Goal: Task Accomplishment & Management: Use online tool/utility

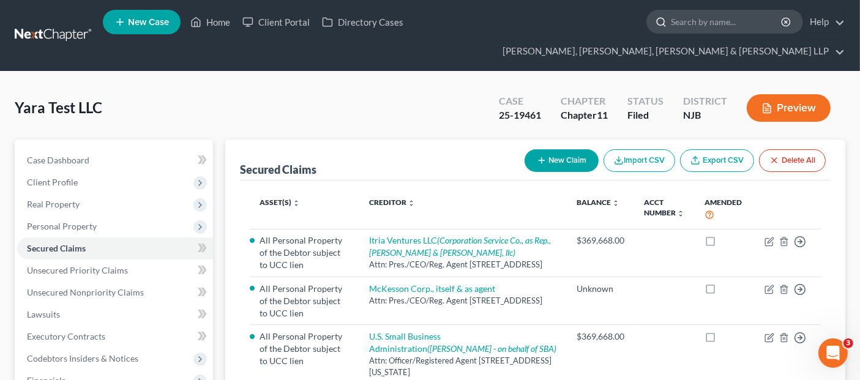
click at [671, 28] on input "search" at bounding box center [727, 21] width 112 height 23
type input "bombart"
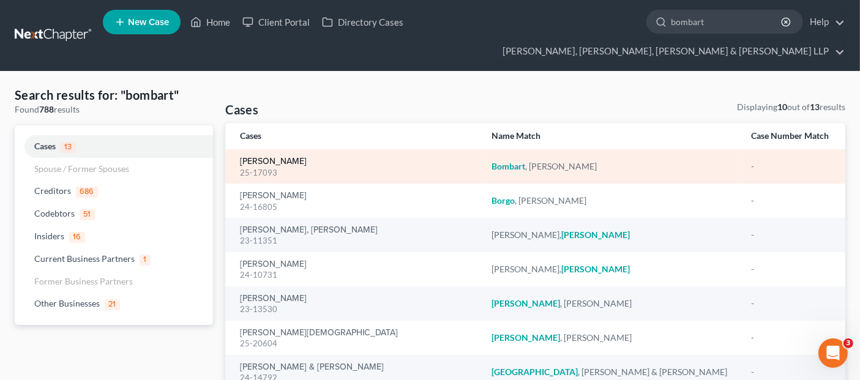
click at [299, 157] on link "[PERSON_NAME]" at bounding box center [273, 161] width 67 height 9
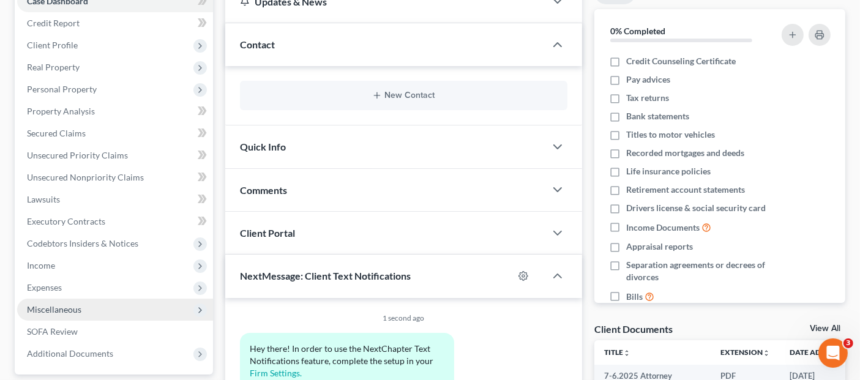
scroll to position [138, 0]
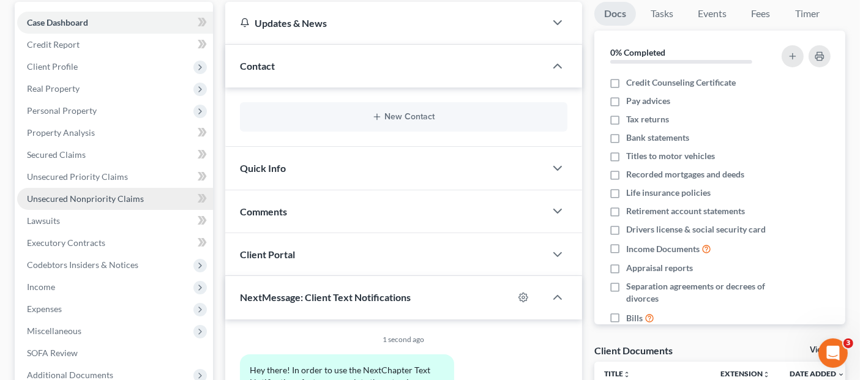
click at [146, 188] on link "Unsecured Nonpriority Claims" at bounding box center [115, 199] width 196 height 22
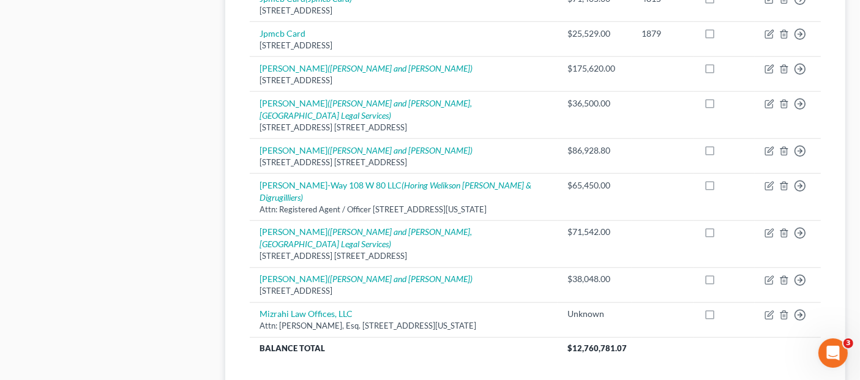
scroll to position [1087, 0]
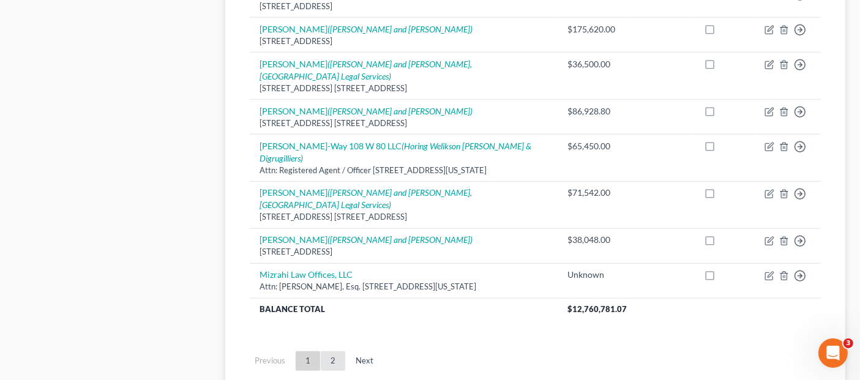
click at [323, 351] on link "2" at bounding box center [333, 361] width 24 height 20
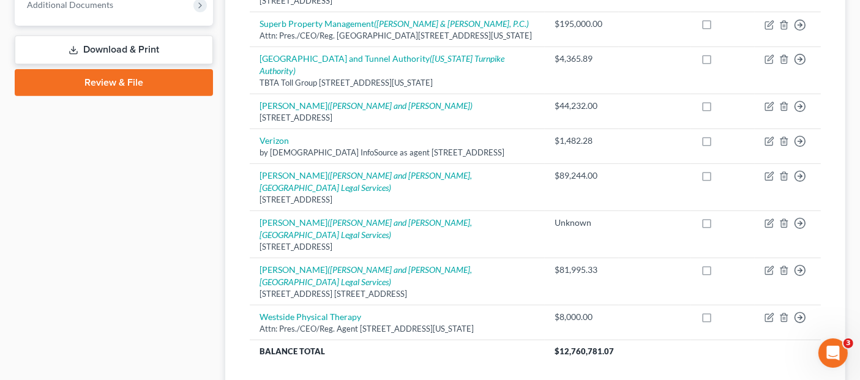
scroll to position [509, 0]
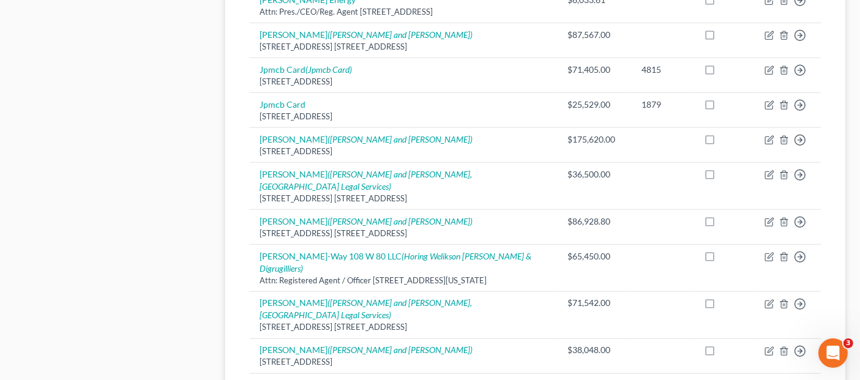
scroll to position [985, 0]
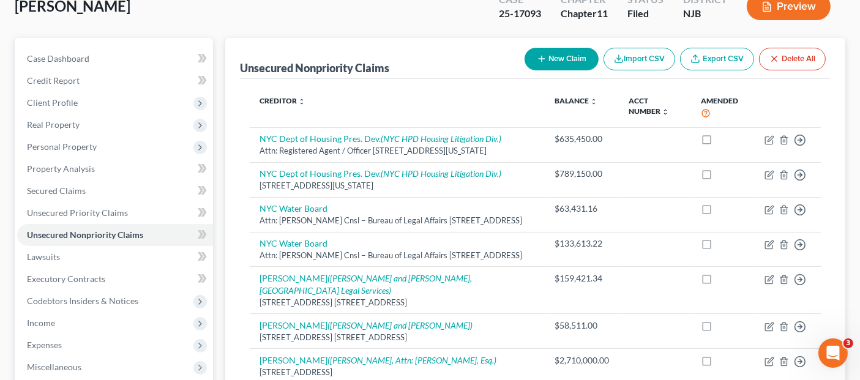
scroll to position [101, 0]
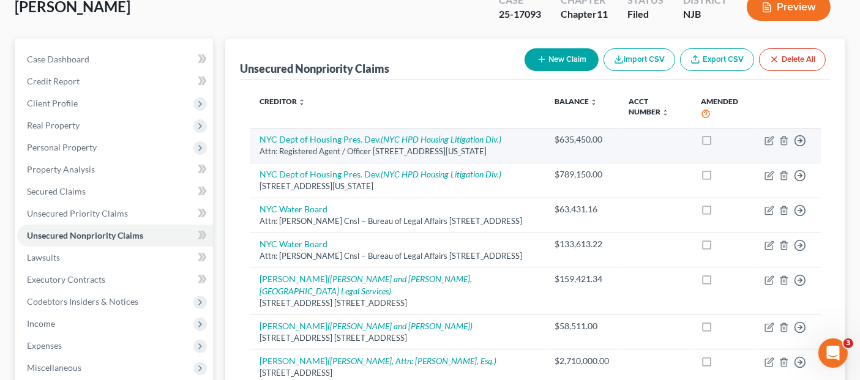
click at [489, 128] on td "NYC Dept of Housing Pres. Dev. (NYC HPD Housing Litigation Div.) Attn: Register…" at bounding box center [397, 145] width 295 height 35
click at [487, 134] on icon "(NYC HPD Housing Litigation Div.)" at bounding box center [441, 139] width 121 height 10
select select "35"
select select "14"
select select "3"
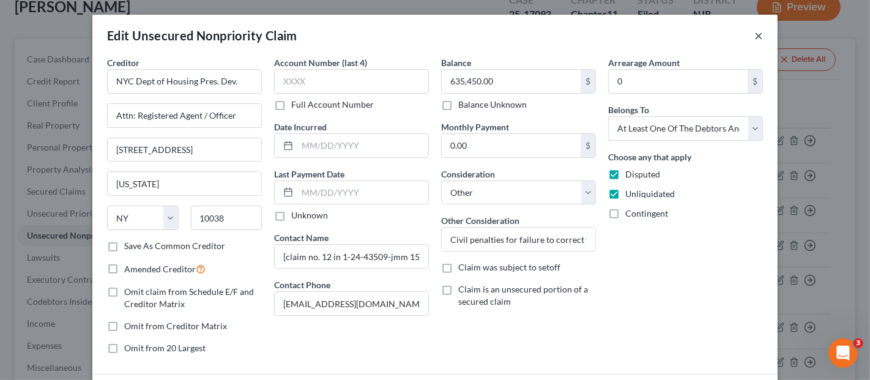
click at [755, 39] on button "×" at bounding box center [759, 35] width 9 height 15
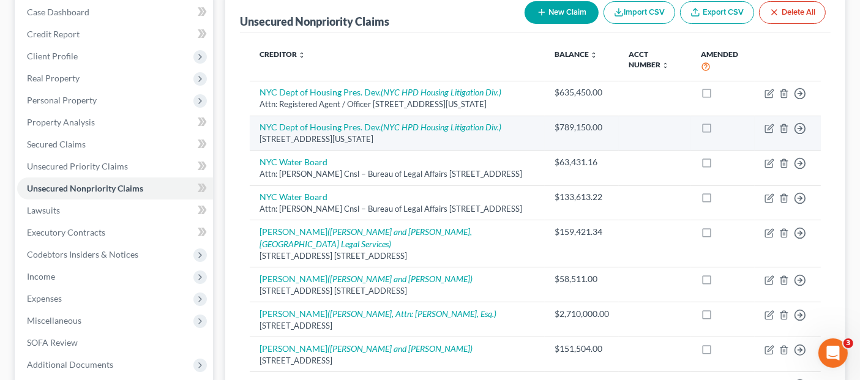
scroll to position [170, 0]
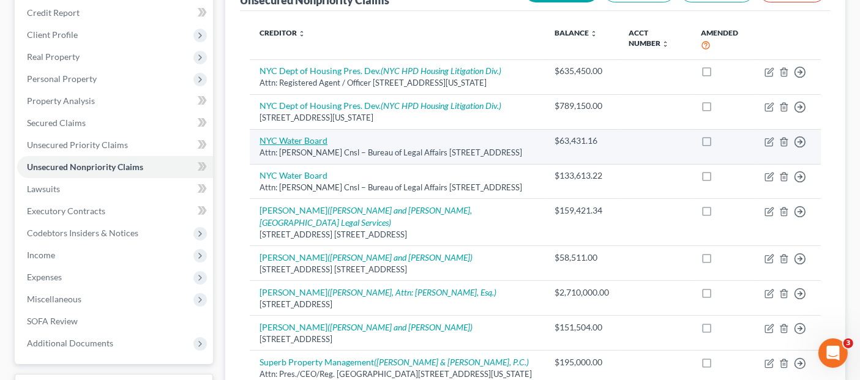
click at [319, 135] on link "NYC Water Board" at bounding box center [294, 140] width 68 height 10
select select "35"
select select "3"
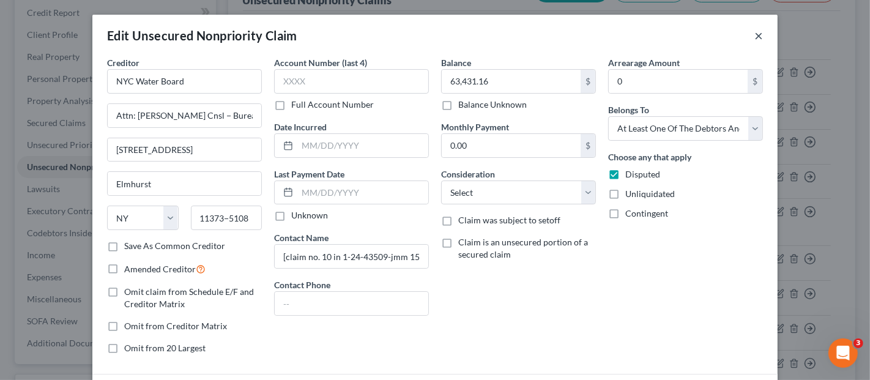
click at [755, 37] on button "×" at bounding box center [759, 35] width 9 height 15
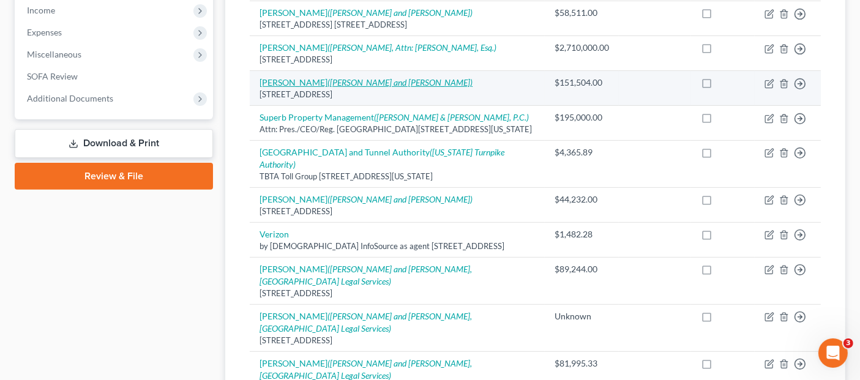
scroll to position [441, 0]
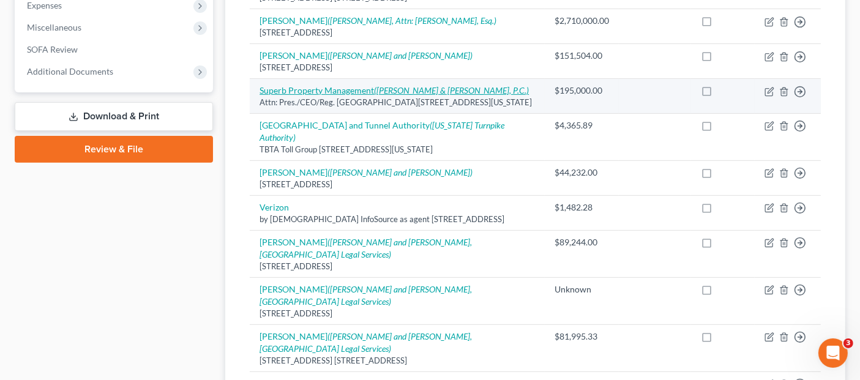
click at [375, 85] on icon "([PERSON_NAME] & [PERSON_NAME], P.C.)" at bounding box center [451, 90] width 155 height 10
select select "35"
select select "14"
select select "3"
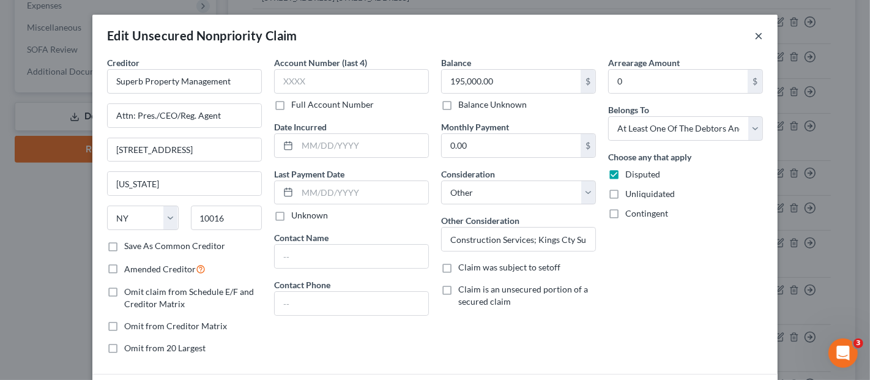
click at [755, 35] on button "×" at bounding box center [759, 35] width 9 height 15
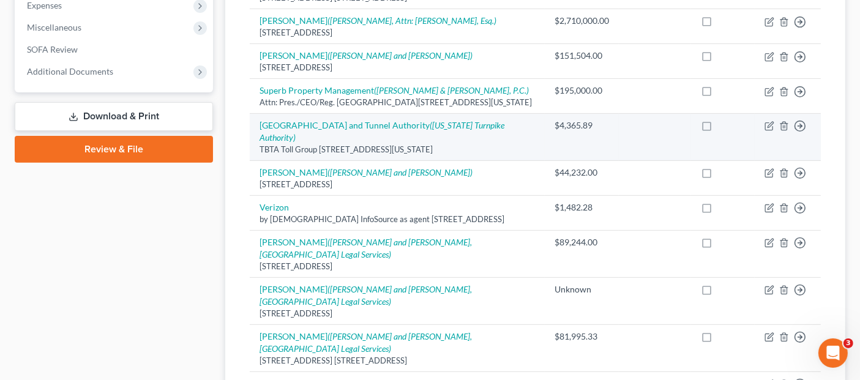
scroll to position [509, 0]
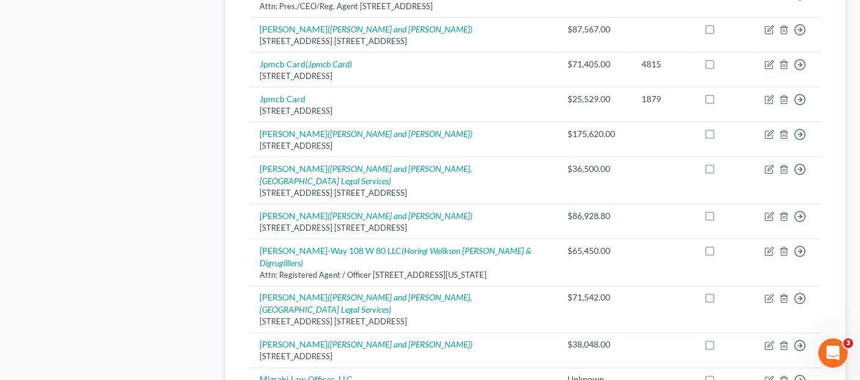
scroll to position [1053, 0]
